Goal: Task Accomplishment & Management: Complete application form

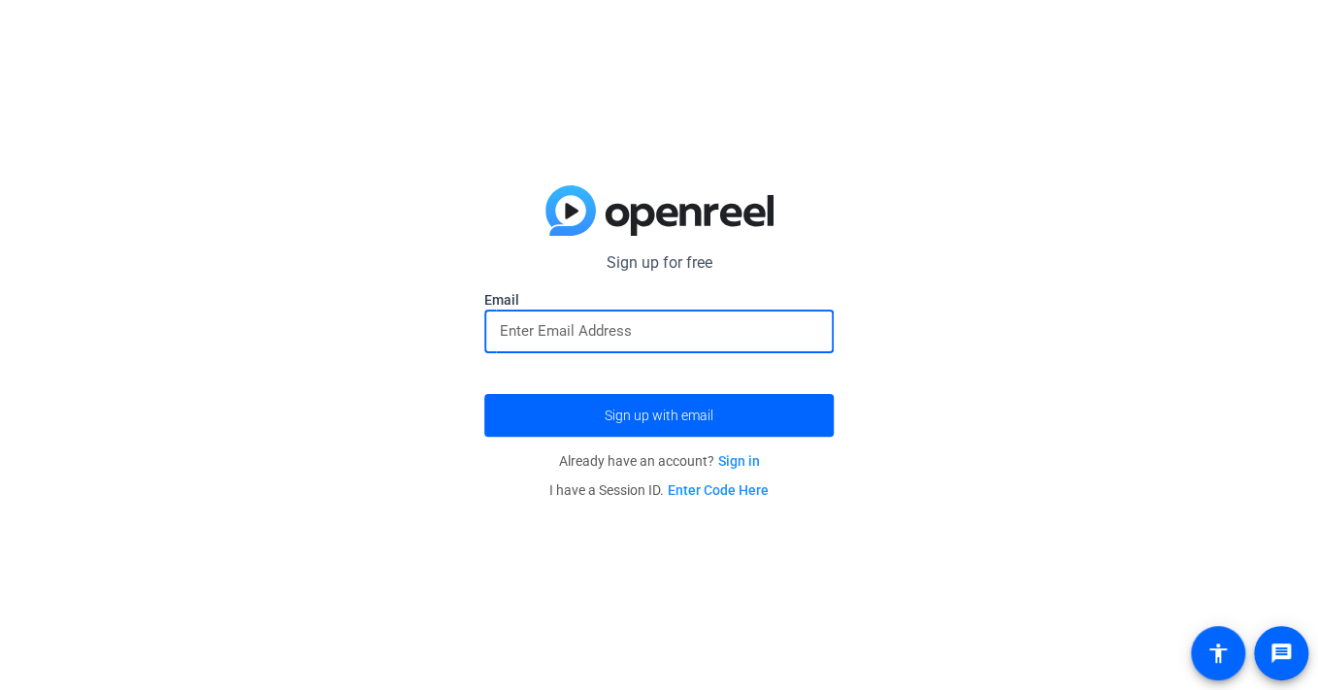
click at [569, 336] on input "email" at bounding box center [659, 330] width 318 height 23
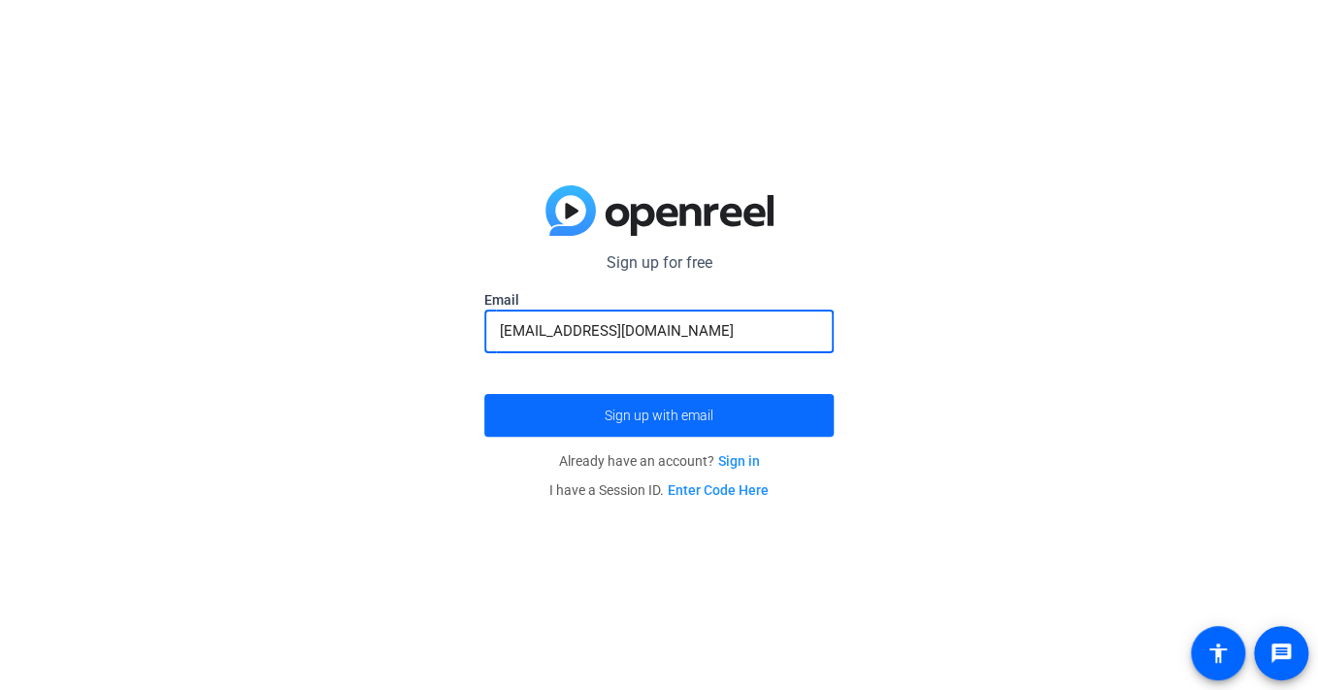
type input "[EMAIL_ADDRESS][DOMAIN_NAME]"
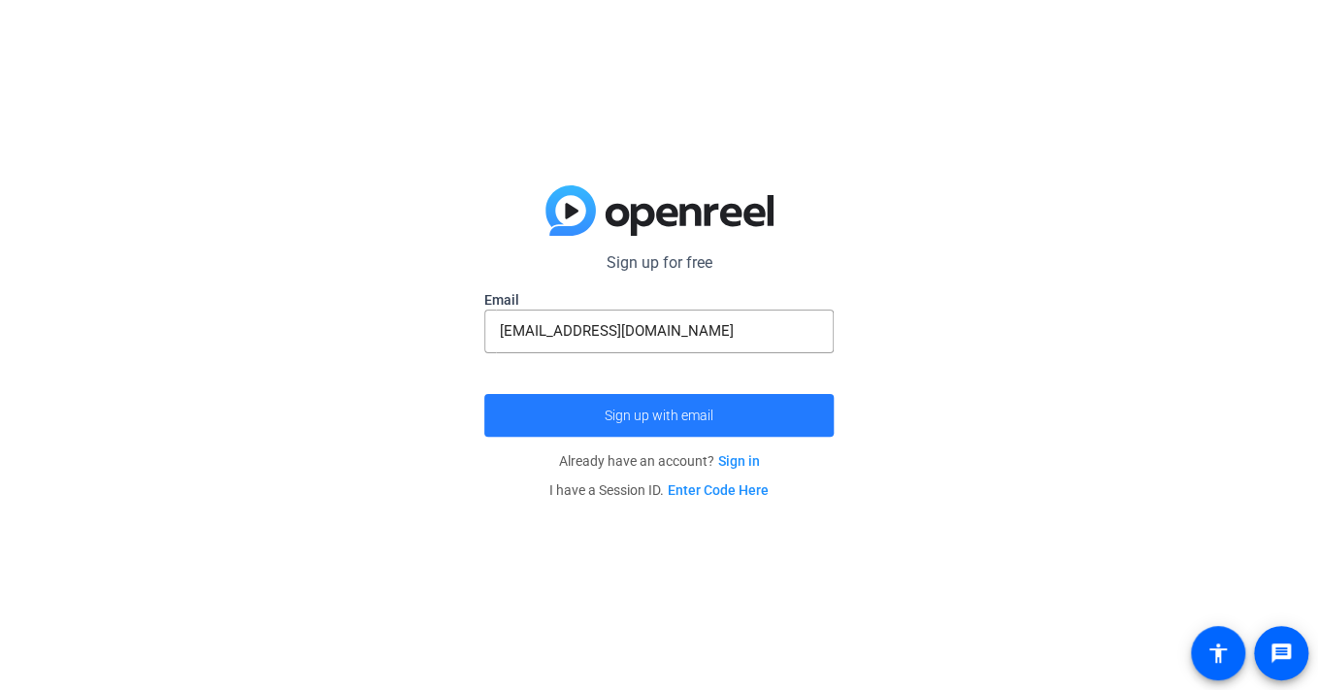
click at [617, 405] on span "submit" at bounding box center [658, 415] width 349 height 47
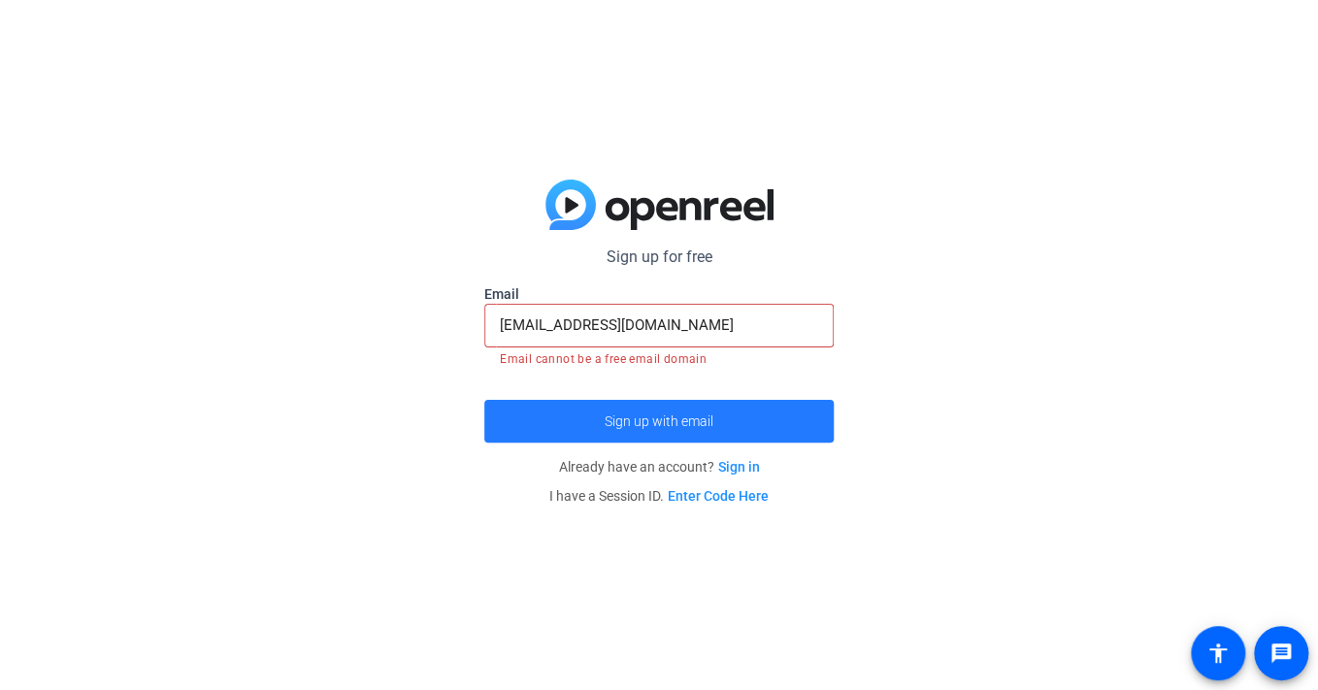
click at [628, 421] on span "Sign up with email" at bounding box center [658, 421] width 109 height 0
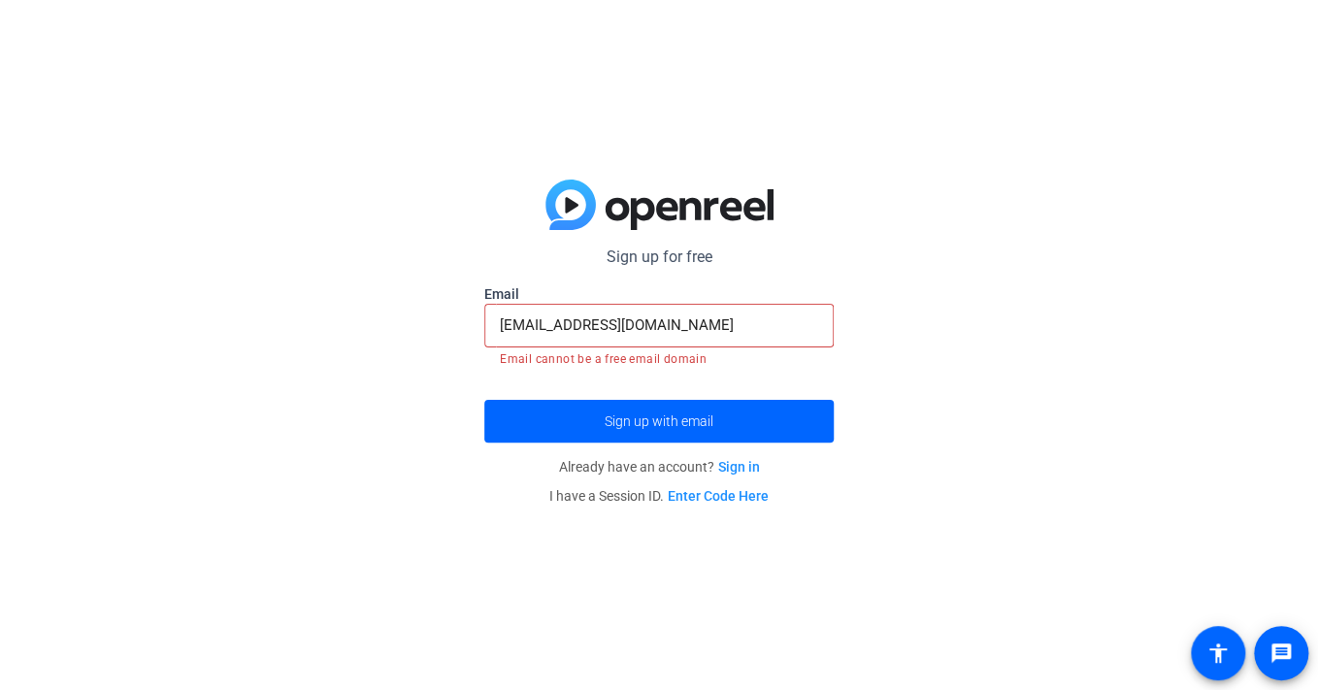
click at [723, 495] on link "Enter Code Here" at bounding box center [718, 496] width 101 height 16
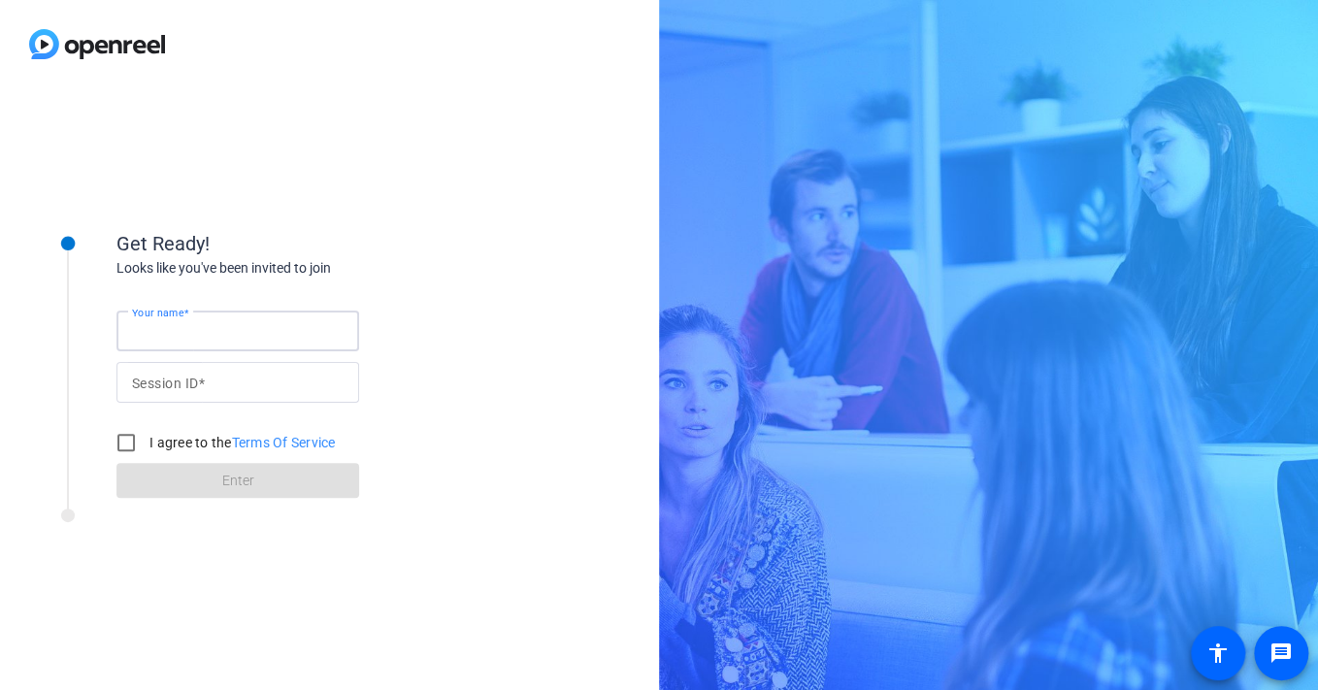
click at [277, 331] on input "Your name" at bounding box center [238, 330] width 212 height 23
type input "So So2"
click at [253, 375] on input "Session ID" at bounding box center [238, 382] width 212 height 23
